Goal: Task Accomplishment & Management: Manage account settings

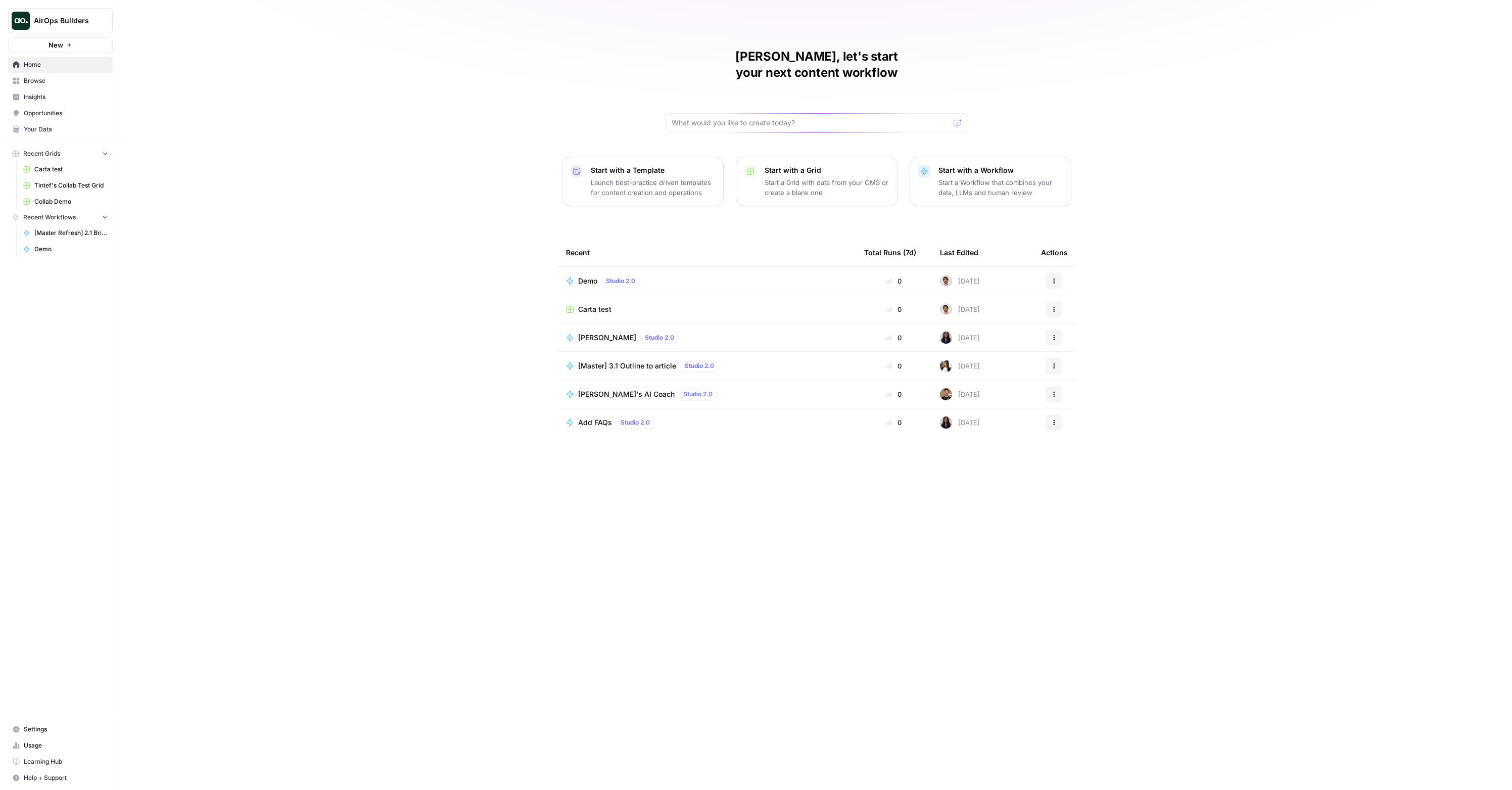
click at [55, 734] on link "Settings" at bounding box center [60, 729] width 104 height 17
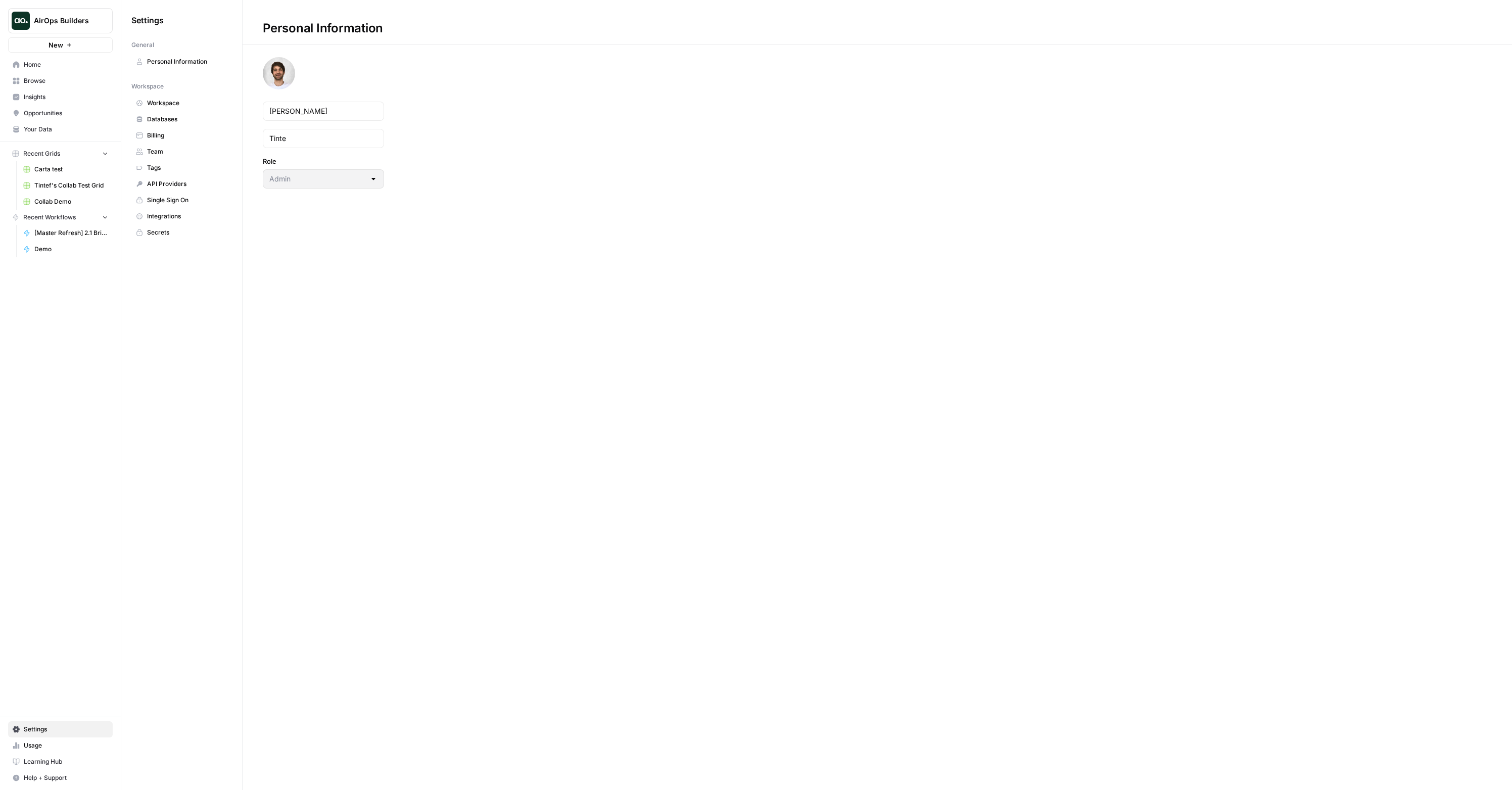
click at [176, 150] on span "Team" at bounding box center [187, 151] width 80 height 9
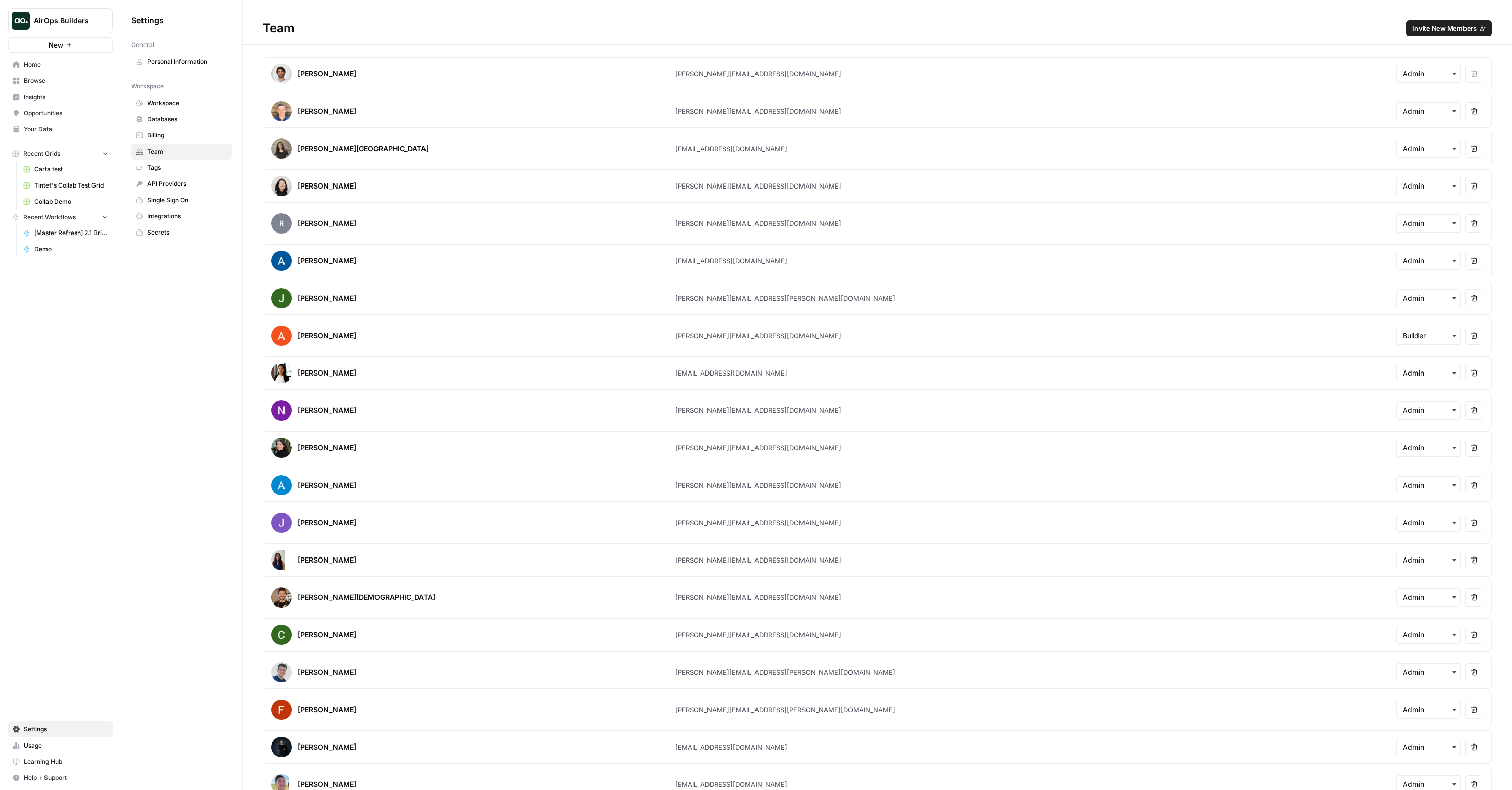
click at [1424, 26] on span "Invite New Members" at bounding box center [1444, 29] width 64 height 10
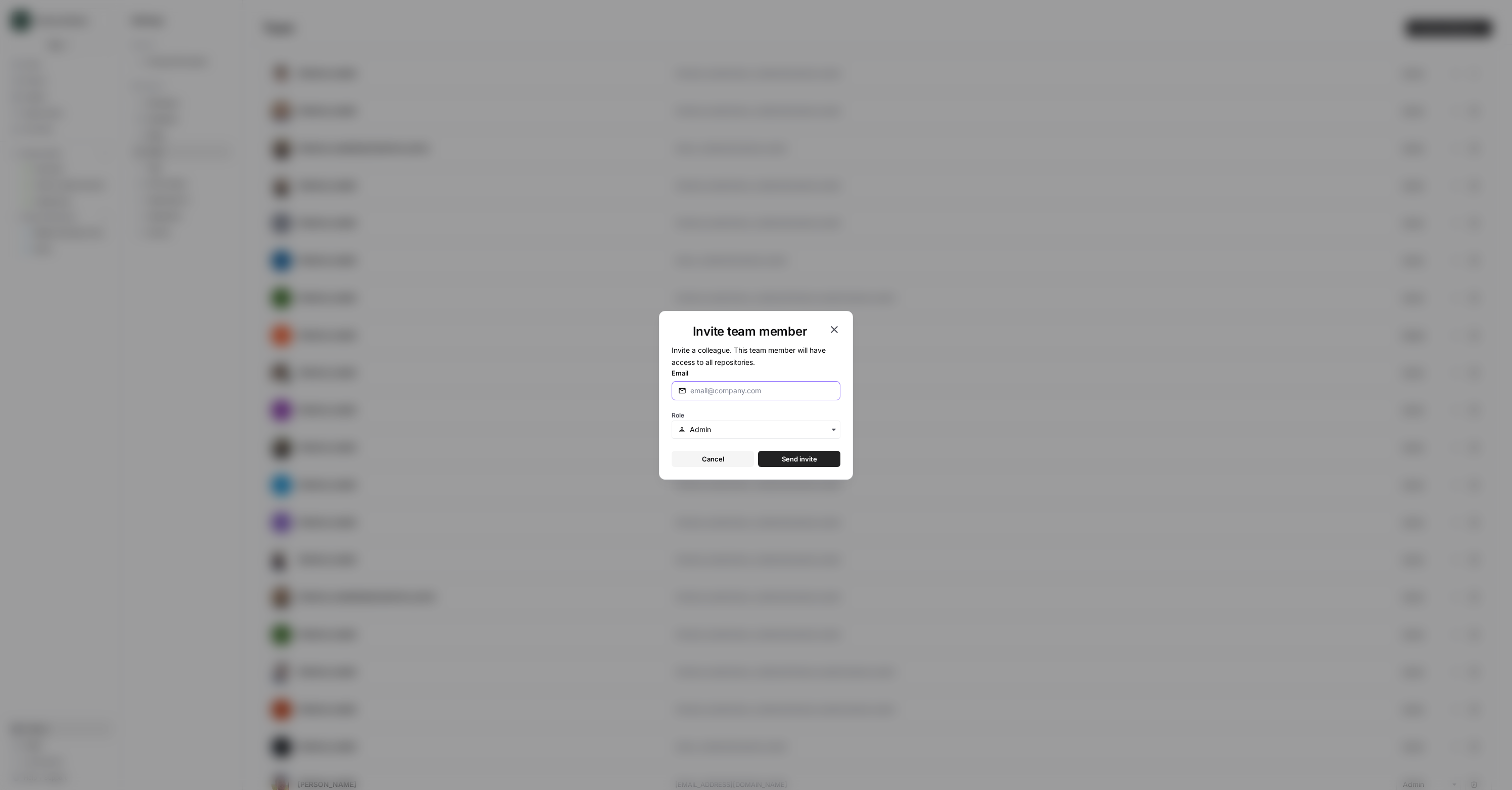
click at [732, 394] on input "Email" at bounding box center [761, 391] width 143 height 10
paste input "[EMAIL_ADDRESS][DOMAIN_NAME]"
type input "[EMAIL_ADDRESS][DOMAIN_NAME]"
click at [773, 458] on button "Send invite" at bounding box center [799, 459] width 83 height 17
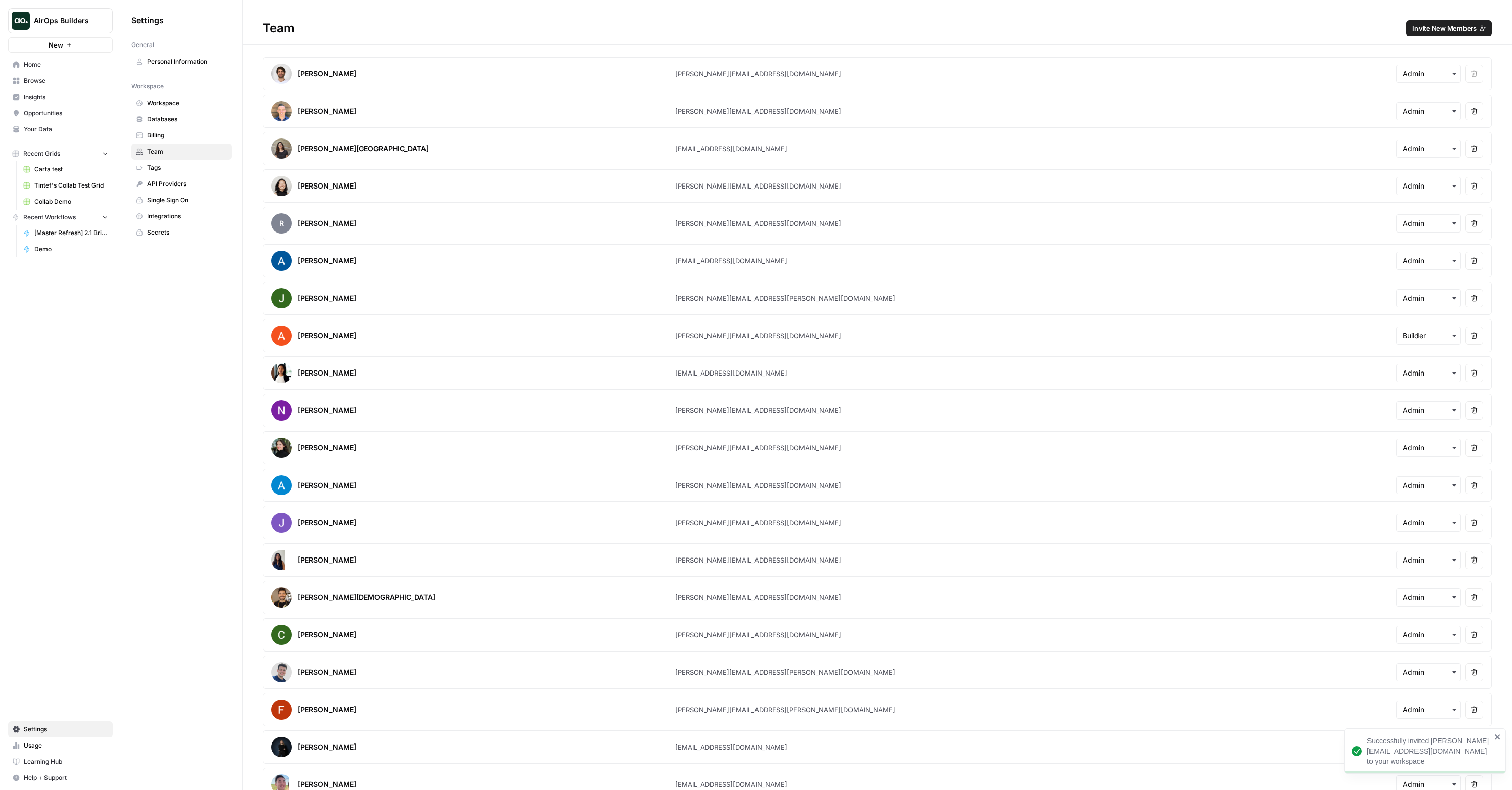
click at [76, 185] on span "Tintef's Collab Test Grid" at bounding box center [71, 185] width 74 height 9
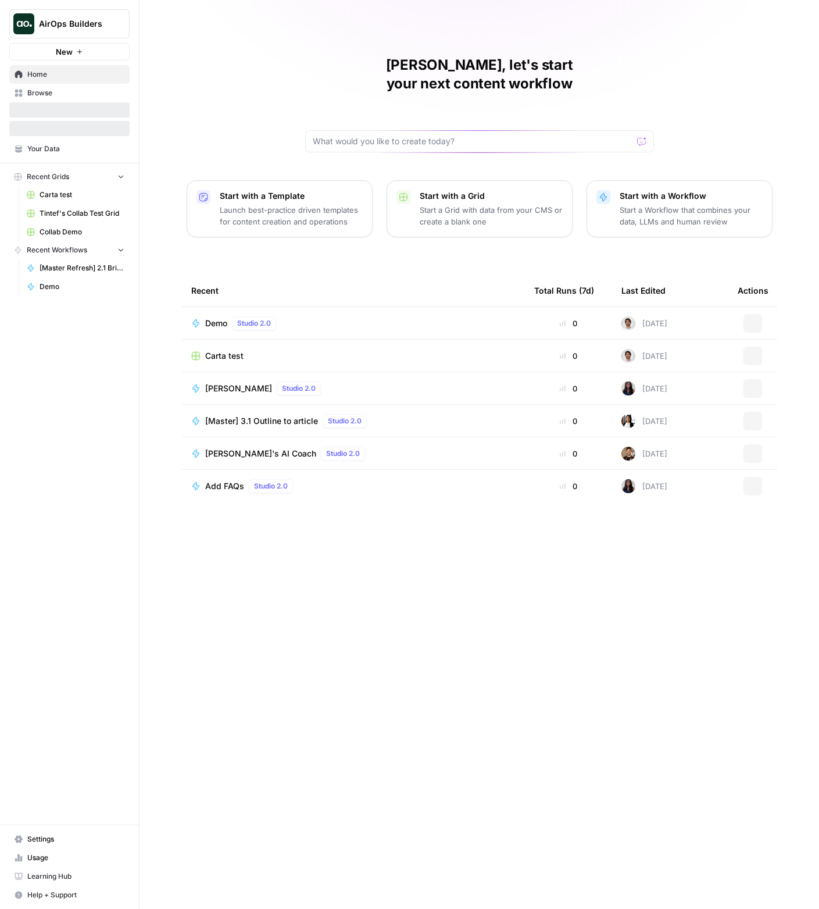
click at [38, 841] on span "Settings" at bounding box center [75, 839] width 97 height 10
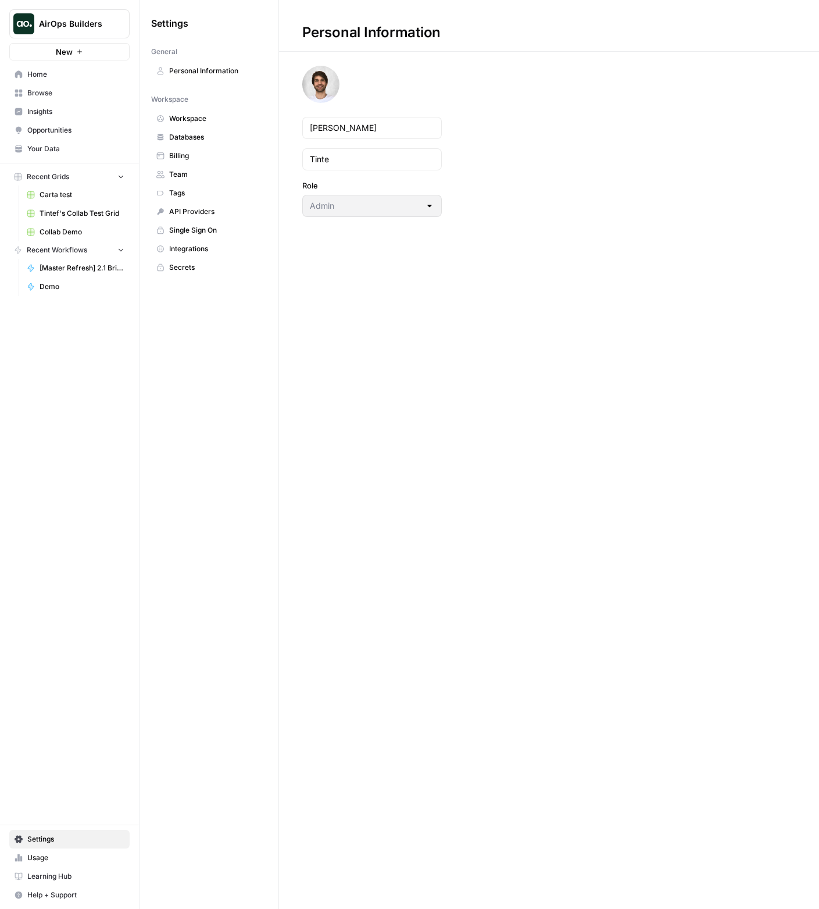
click at [226, 124] on link "Workspace" at bounding box center [209, 118] width 116 height 19
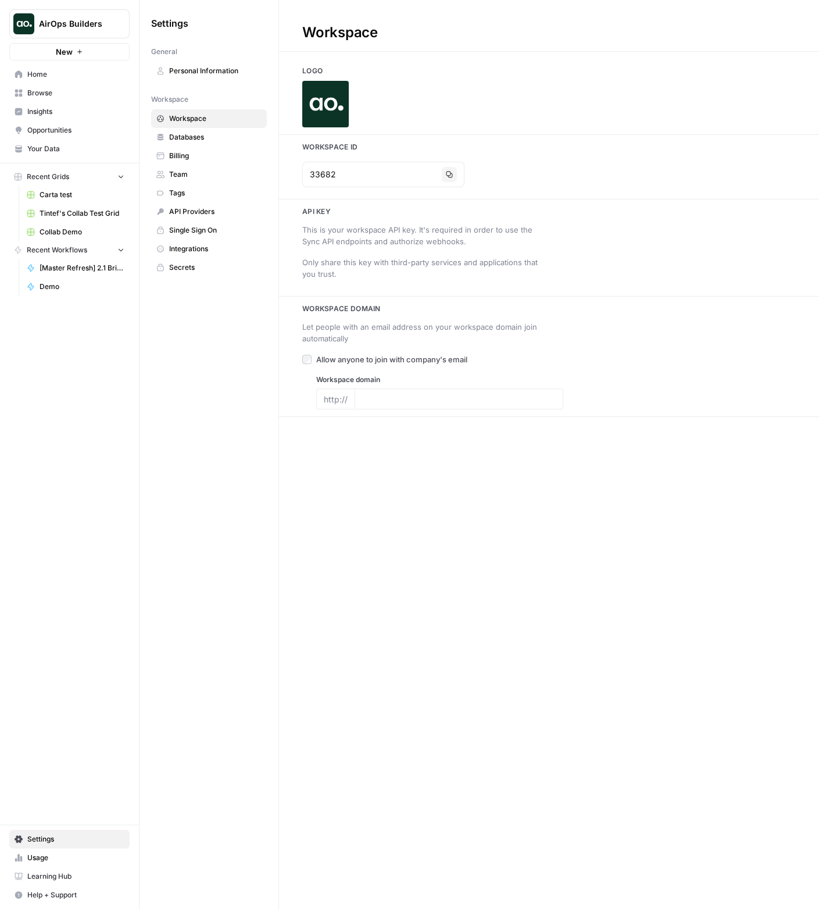
type input "airops.com"
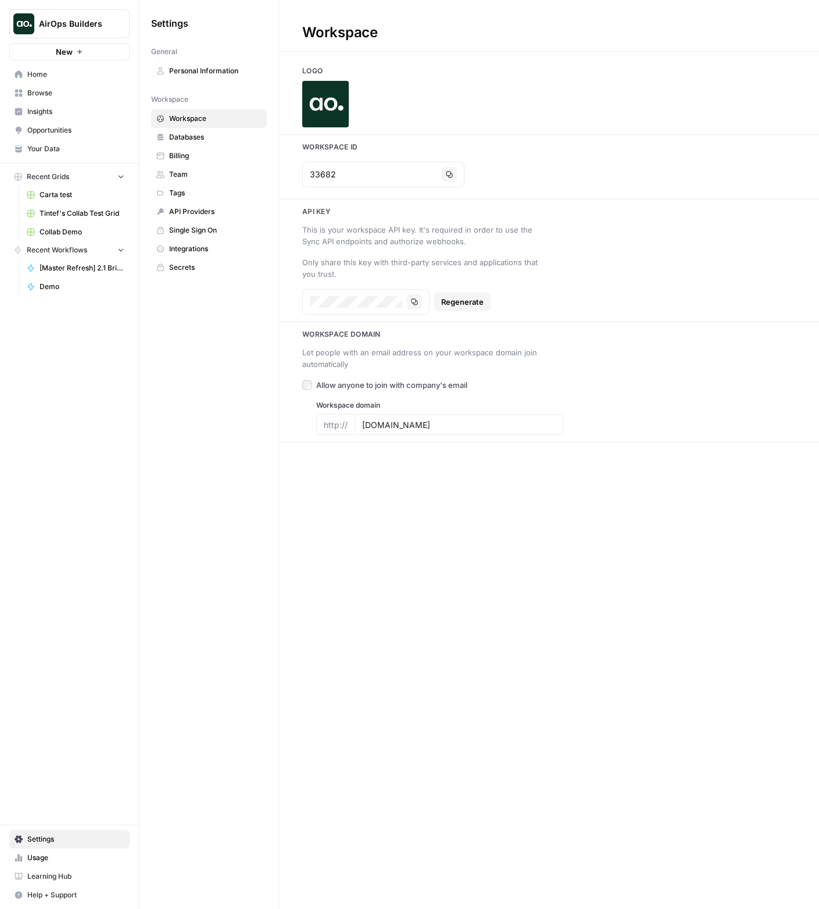
click at [195, 175] on span "Team" at bounding box center [215, 174] width 92 height 10
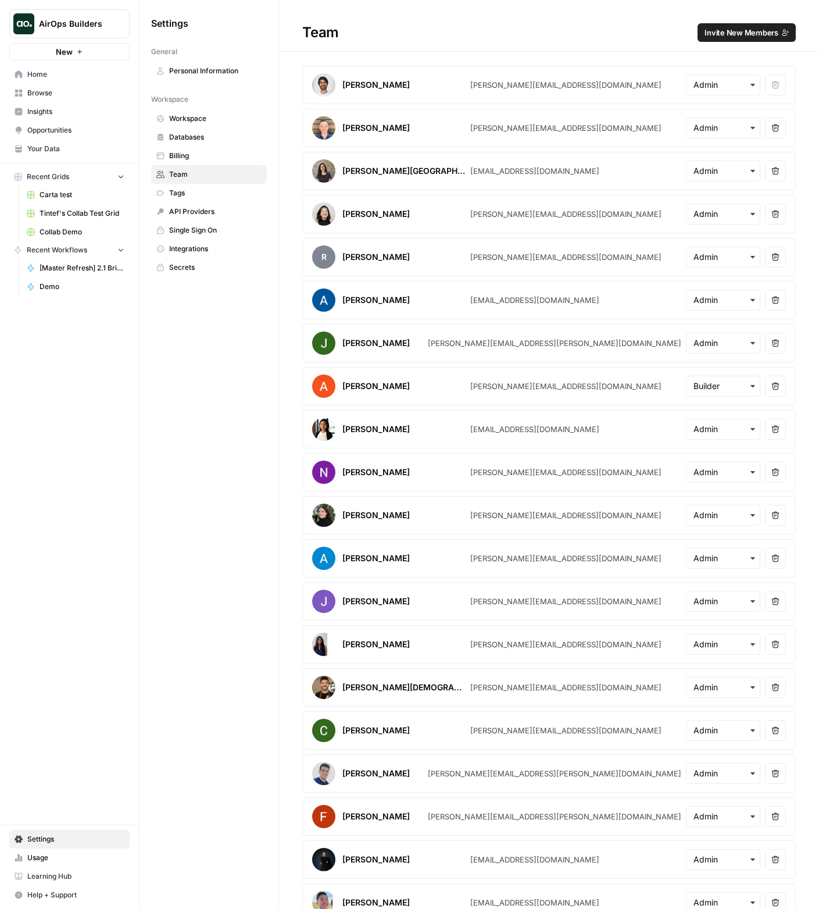
click at [735, 32] on span "Invite New Members" at bounding box center [742, 33] width 74 height 12
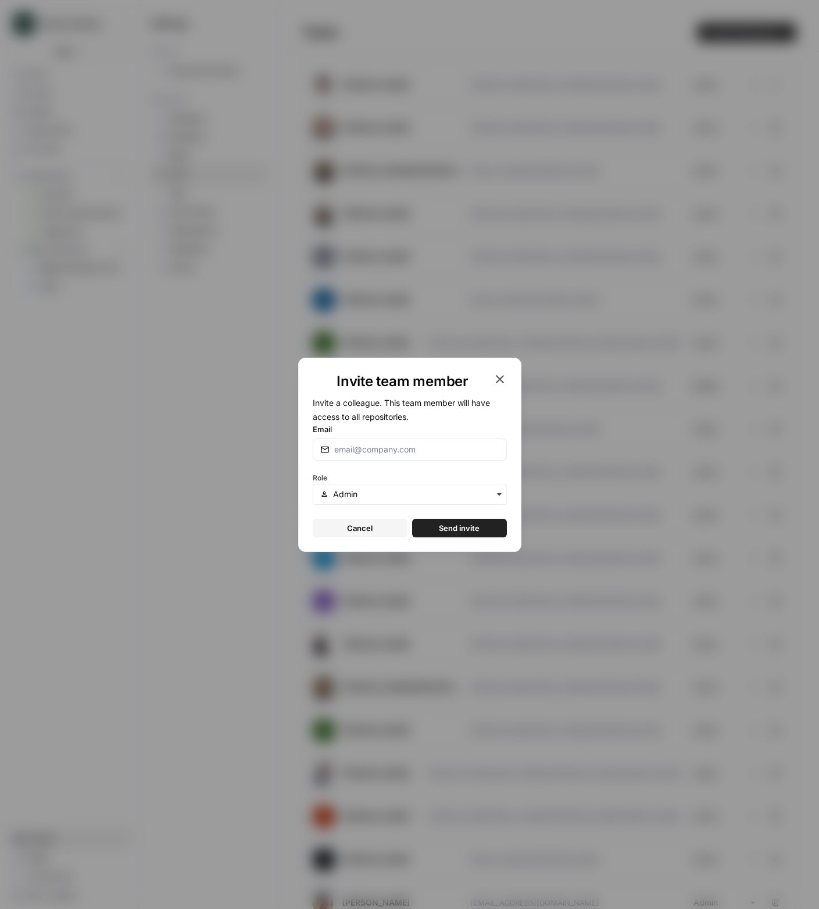
click at [451, 456] on div at bounding box center [410, 449] width 194 height 22
paste input "radek@setup.inc"
type input "radek@setup.inc"
click at [465, 528] on span "Send invite" at bounding box center [459, 528] width 41 height 12
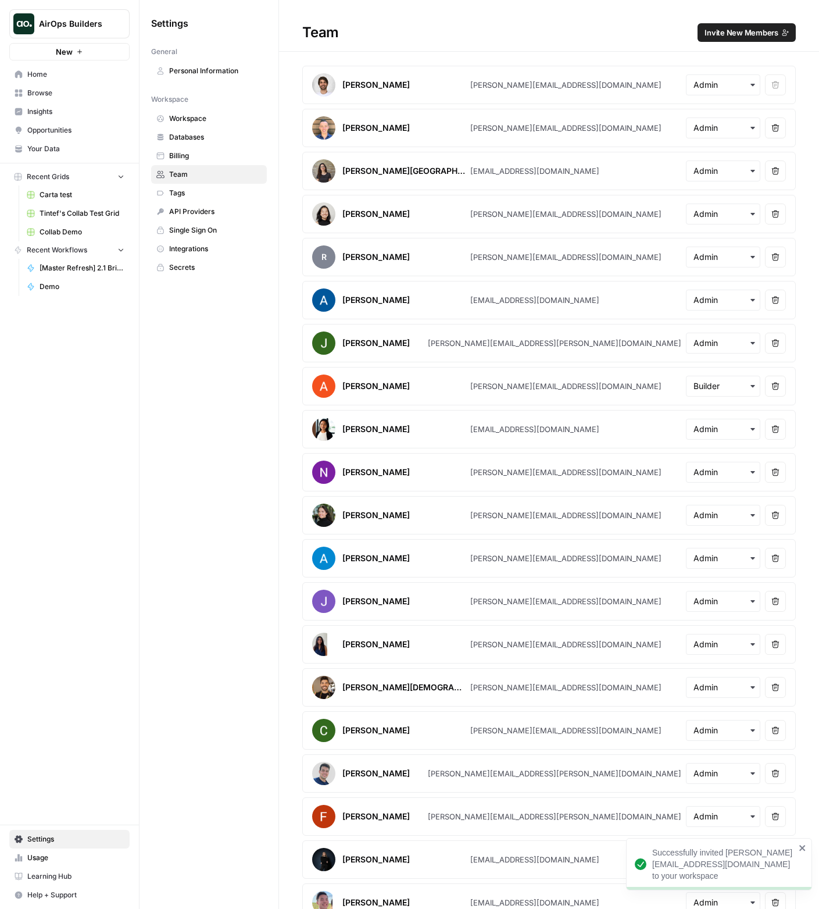
scroll to position [491, 0]
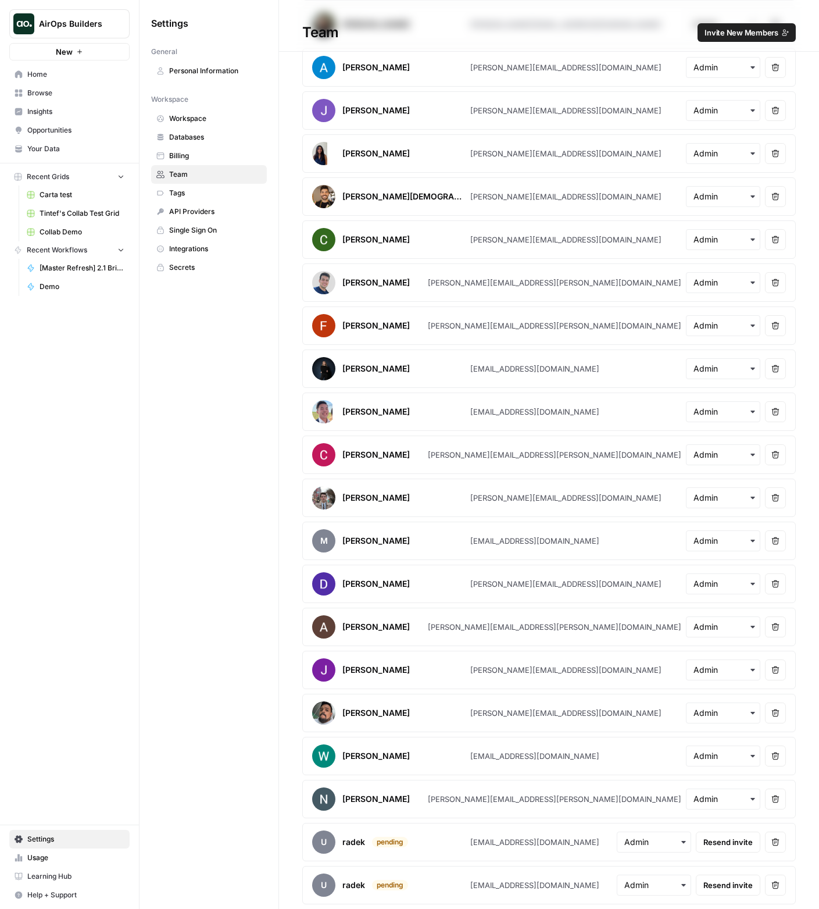
click at [772, 842] on icon "button" at bounding box center [776, 842] width 8 height 8
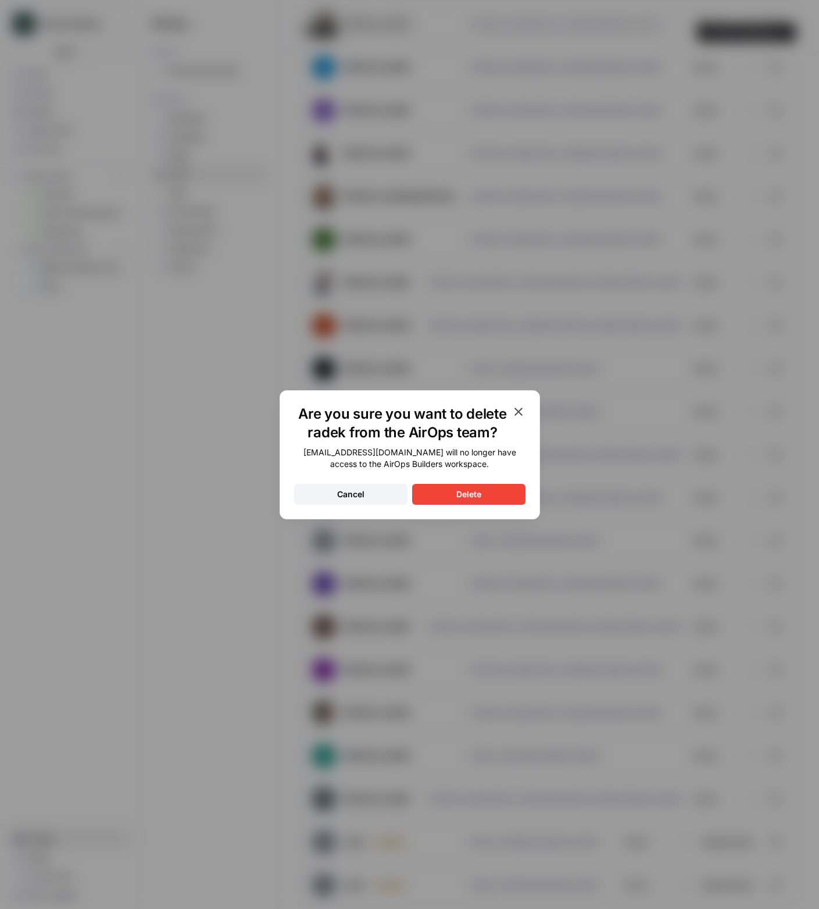
click at [448, 491] on button "Delete" at bounding box center [468, 494] width 113 height 21
